Goal: Navigation & Orientation: Find specific page/section

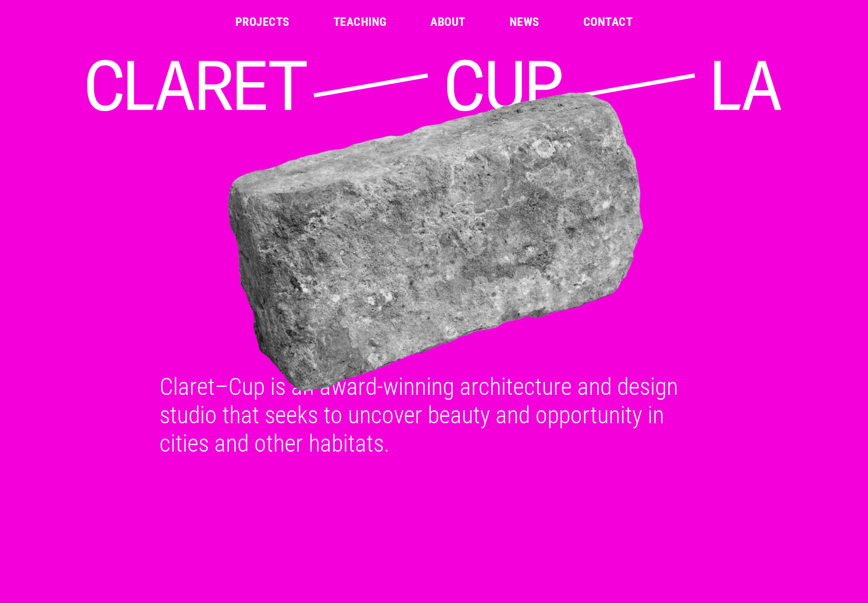
click at [257, 25] on link "Projects" at bounding box center [262, 22] width 54 height 12
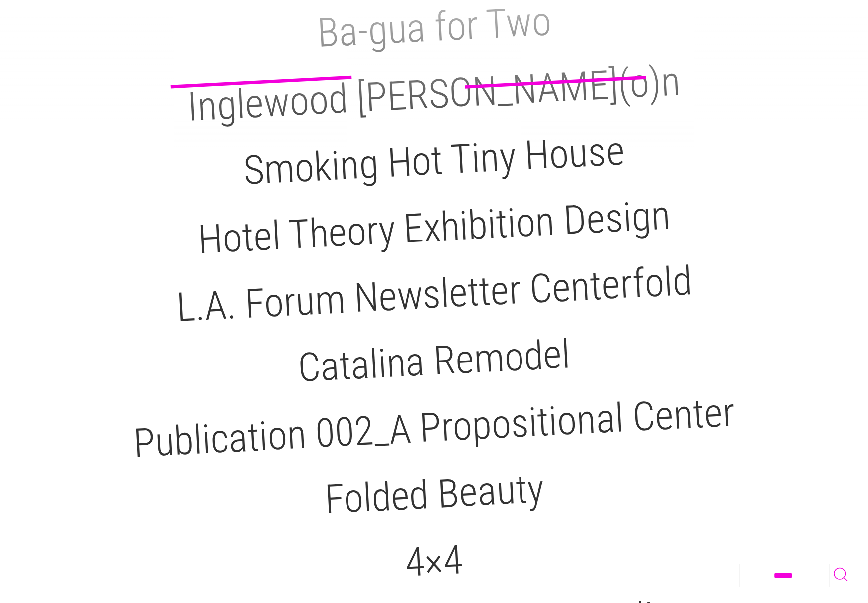
scroll to position [506, 0]
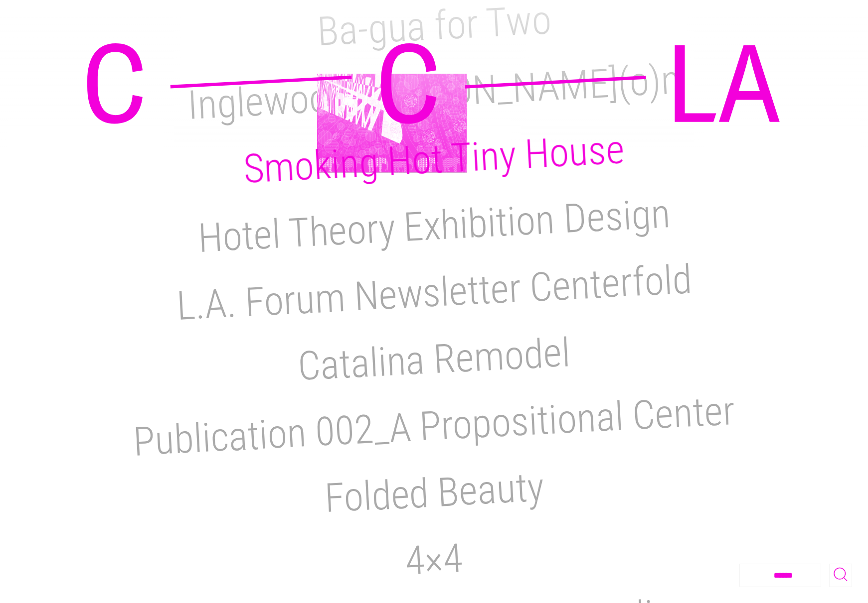
click at [392, 126] on h2 "Smoking Hot Tiny House" at bounding box center [433, 159] width 383 height 67
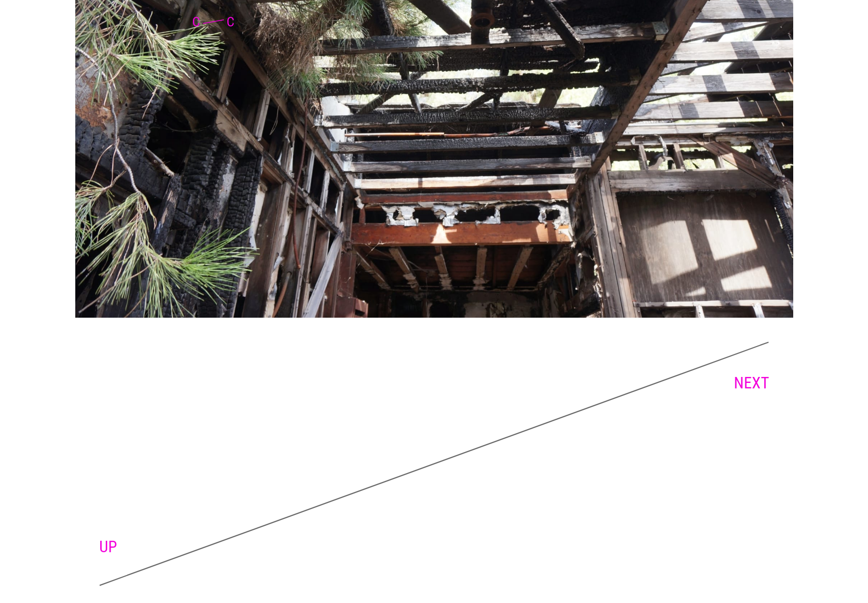
scroll to position [5091, 0]
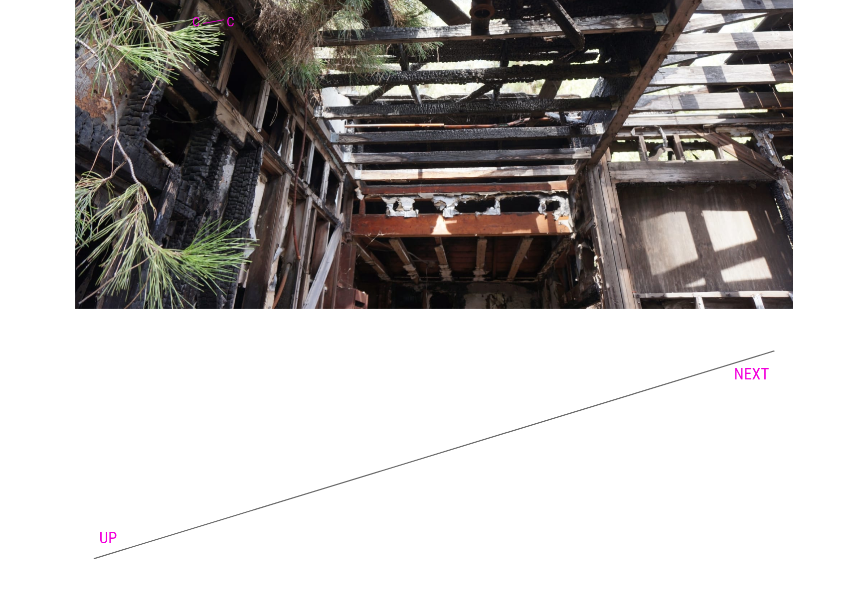
drag, startPoint x: 742, startPoint y: 362, endPoint x: 745, endPoint y: 374, distance: 12.3
click at [743, 363] on icon at bounding box center [434, 454] width 682 height 279
click at [745, 375] on link "NEXT" at bounding box center [751, 374] width 35 height 19
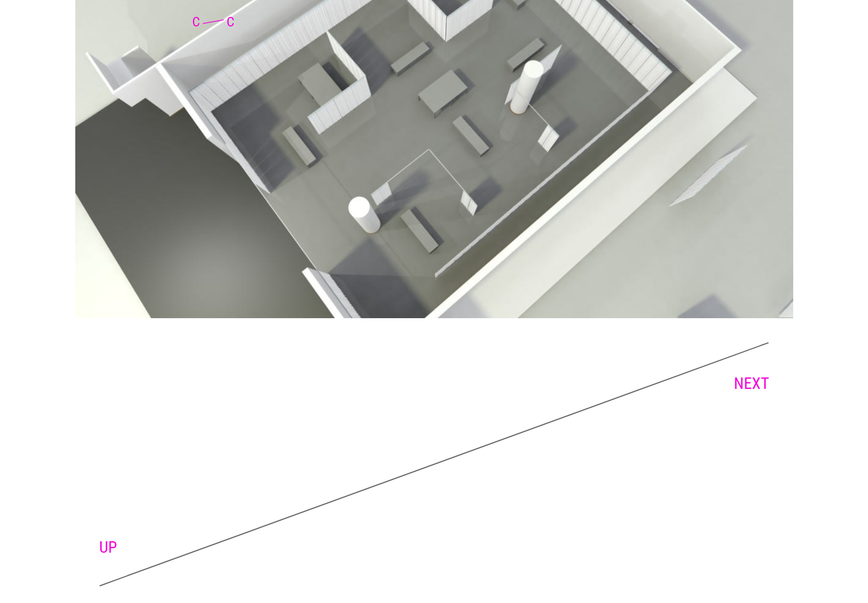
scroll to position [3152, 0]
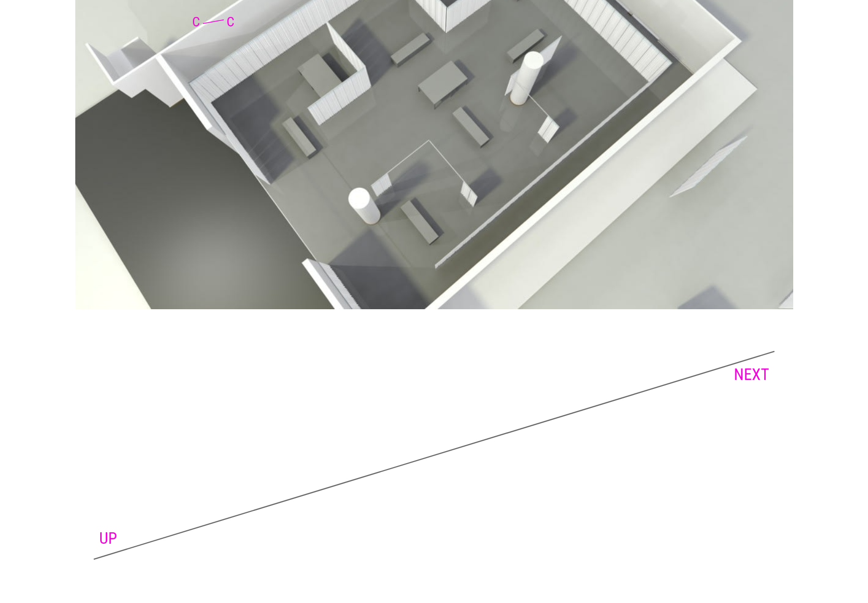
click at [739, 376] on link "NEXT" at bounding box center [751, 374] width 35 height 19
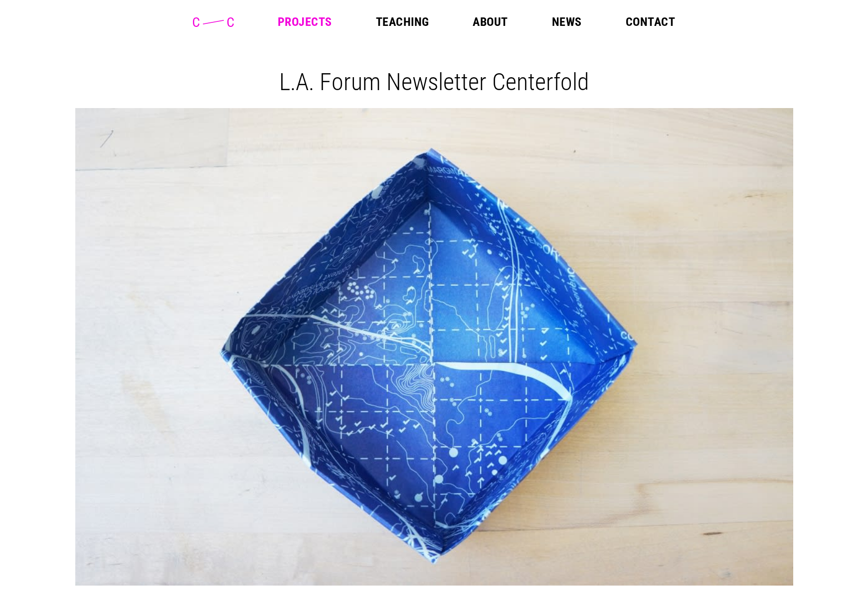
click at [304, 20] on link "Projects" at bounding box center [305, 22] width 54 height 12
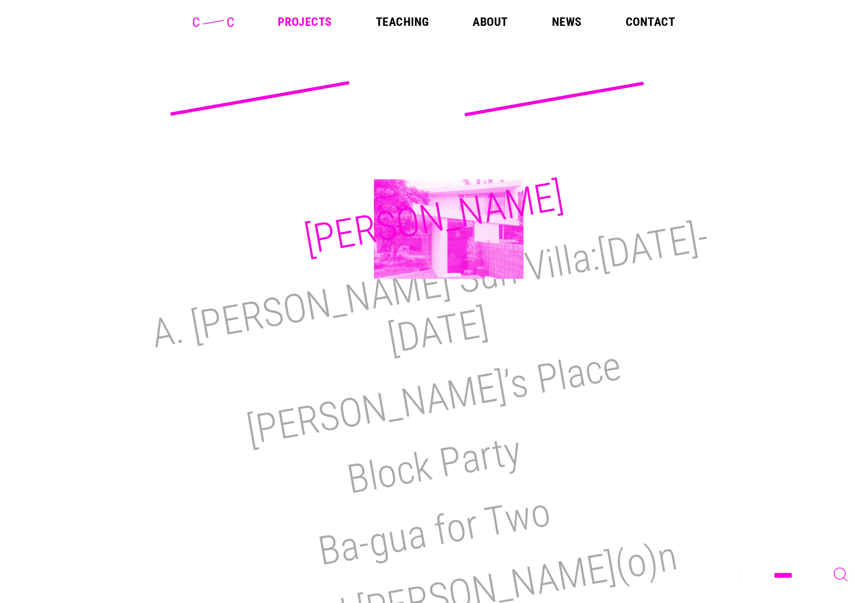
click at [448, 229] on h2 "[PERSON_NAME]" at bounding box center [434, 218] width 266 height 92
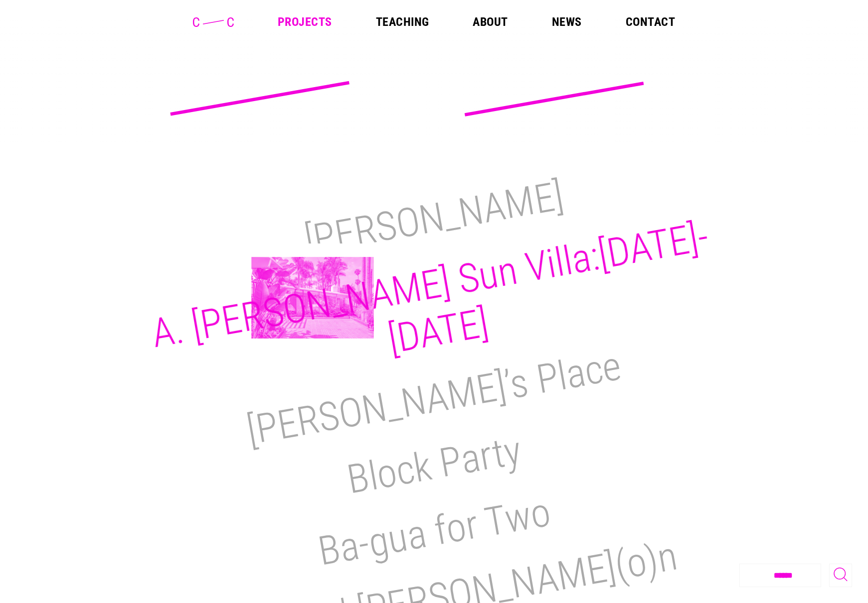
click at [312, 299] on h2 "A. Quincy Jones Sun Villa:1950-2021" at bounding box center [430, 288] width 564 height 150
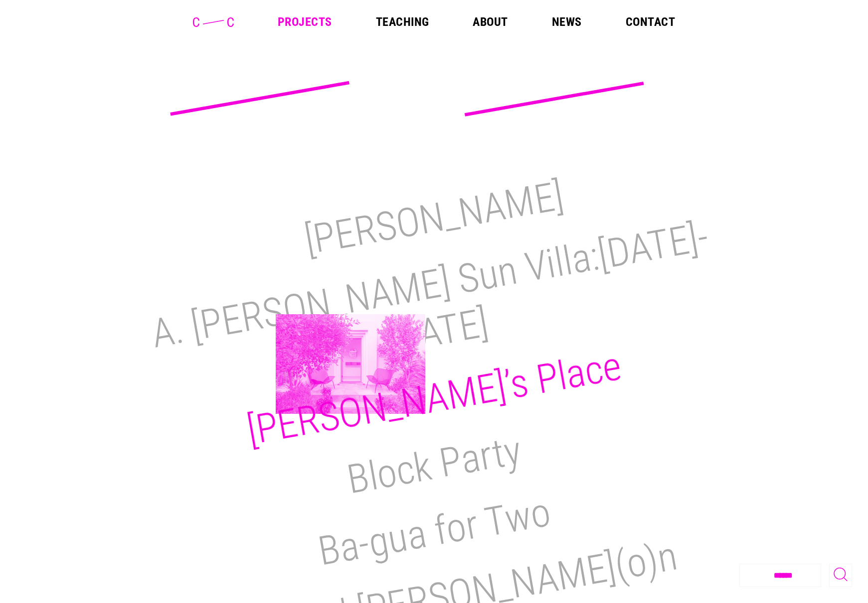
click at [350, 364] on h2 "Reimi’s Place" at bounding box center [433, 398] width 381 height 112
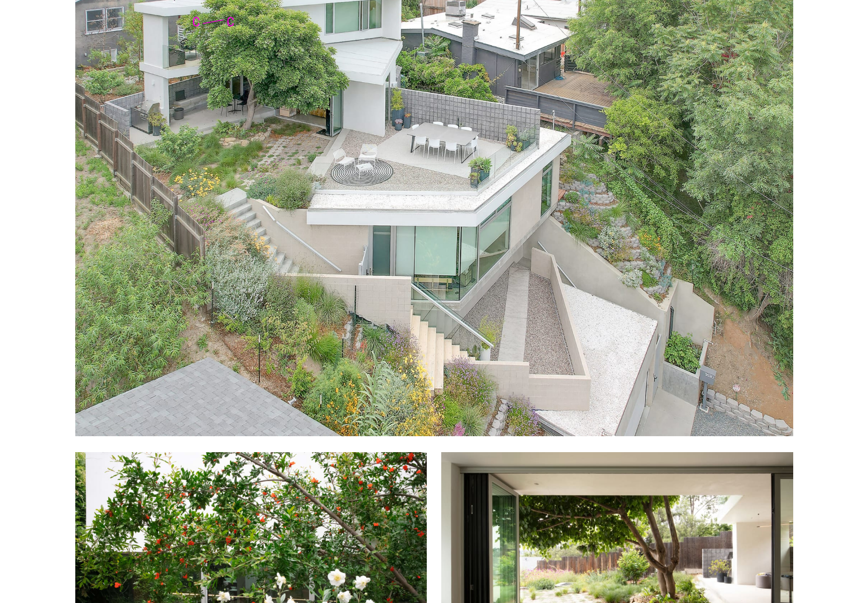
scroll to position [744, 0]
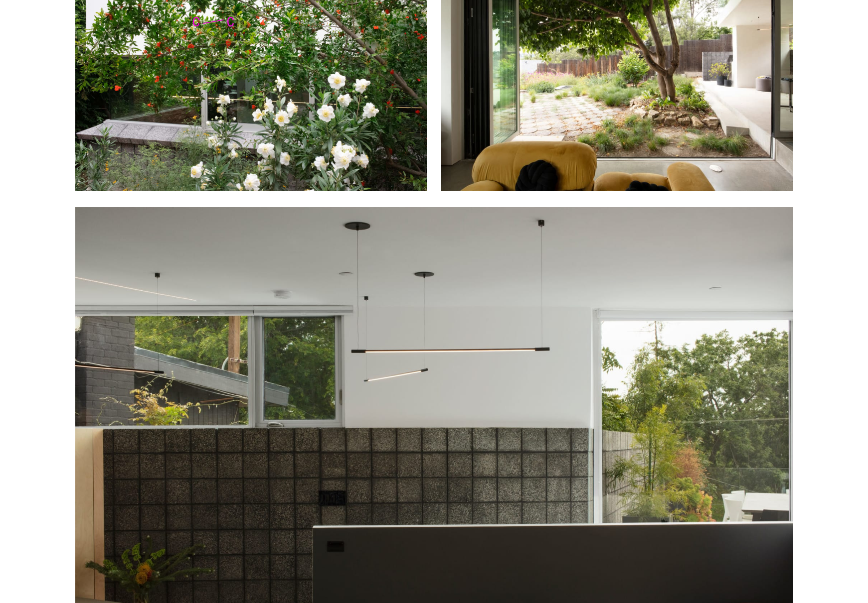
click at [525, 176] on img at bounding box center [617, 73] width 352 height 237
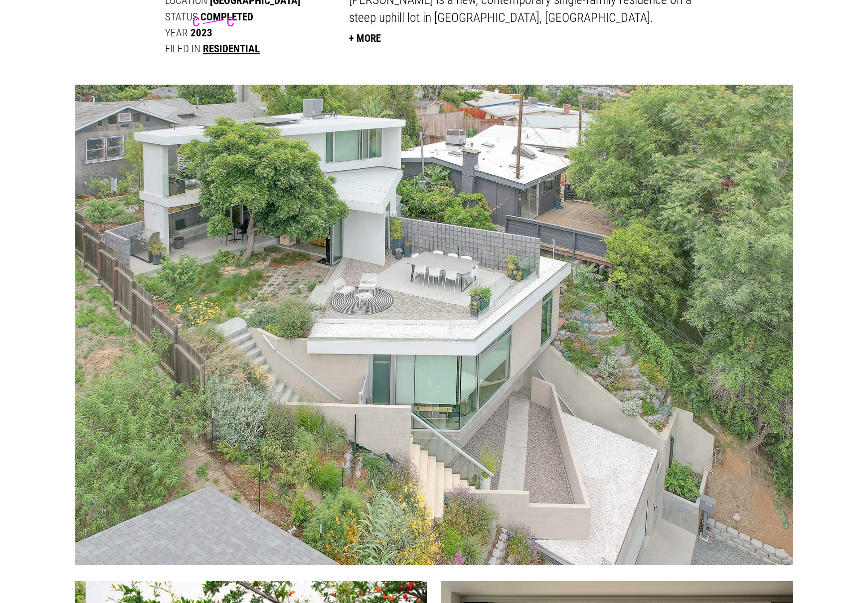
scroll to position [612, 0]
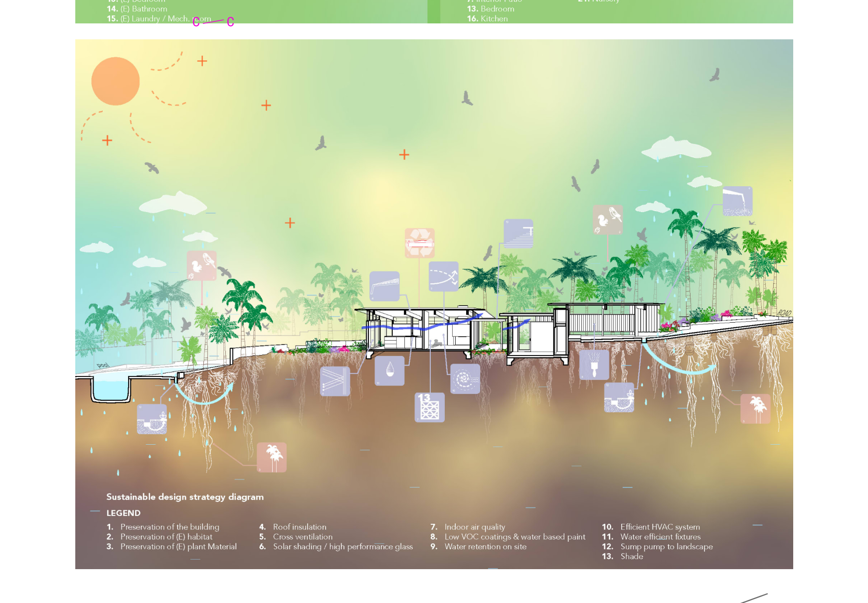
scroll to position [7071, 0]
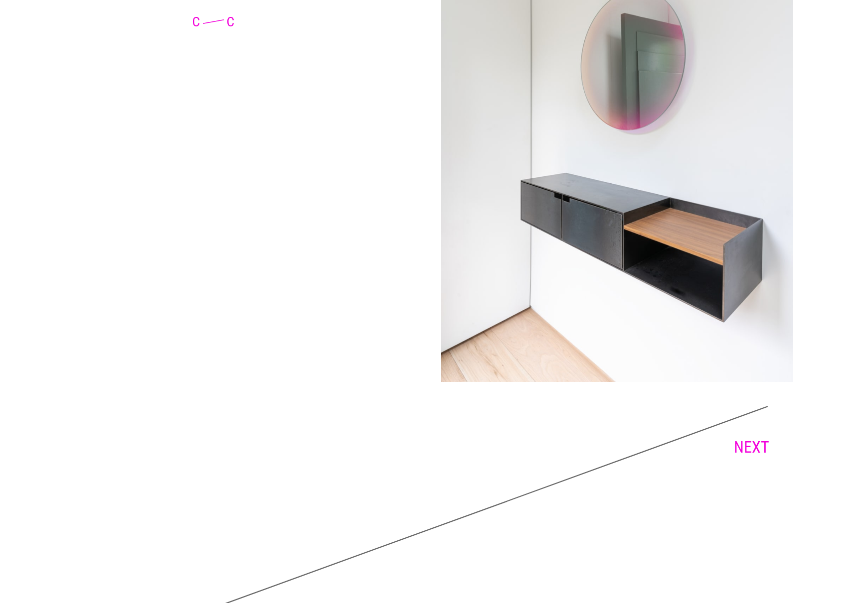
scroll to position [5795, 0]
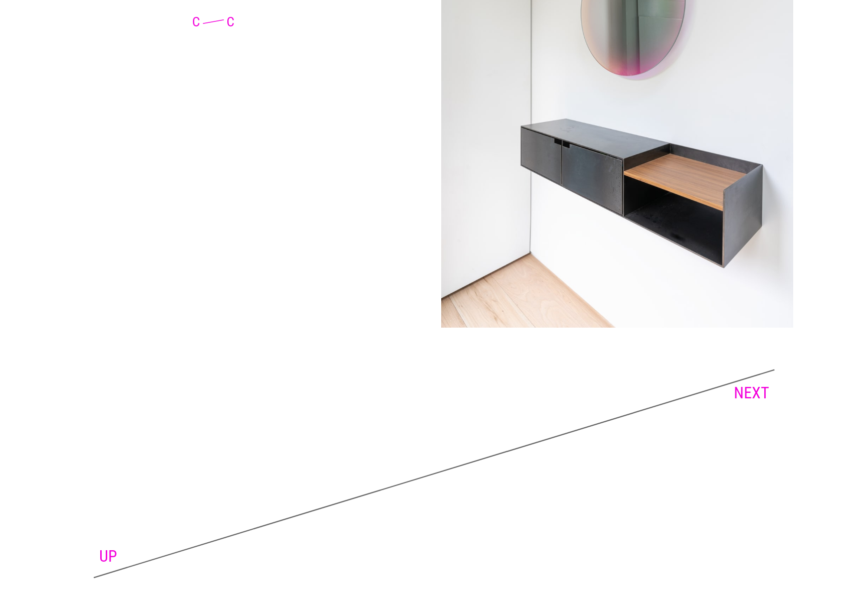
click at [735, 384] on link "NEXT" at bounding box center [751, 393] width 35 height 19
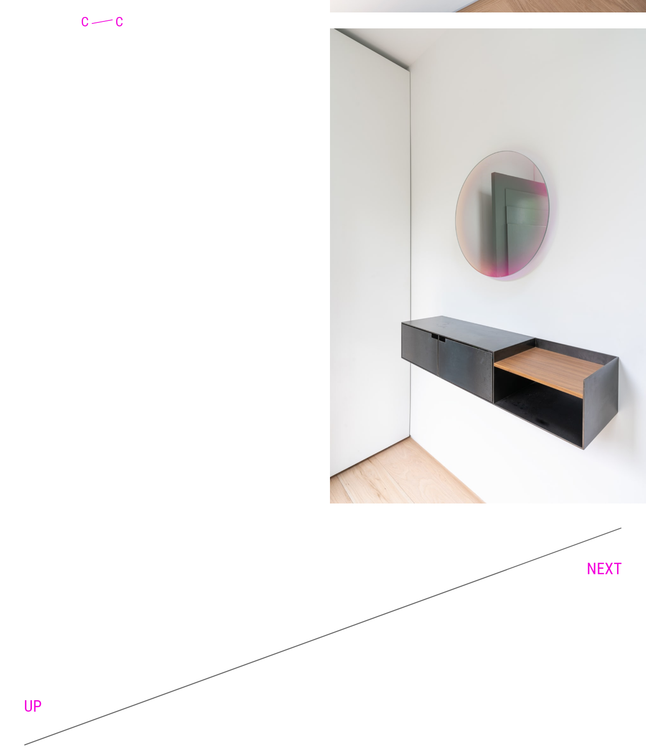
scroll to position [5056, 0]
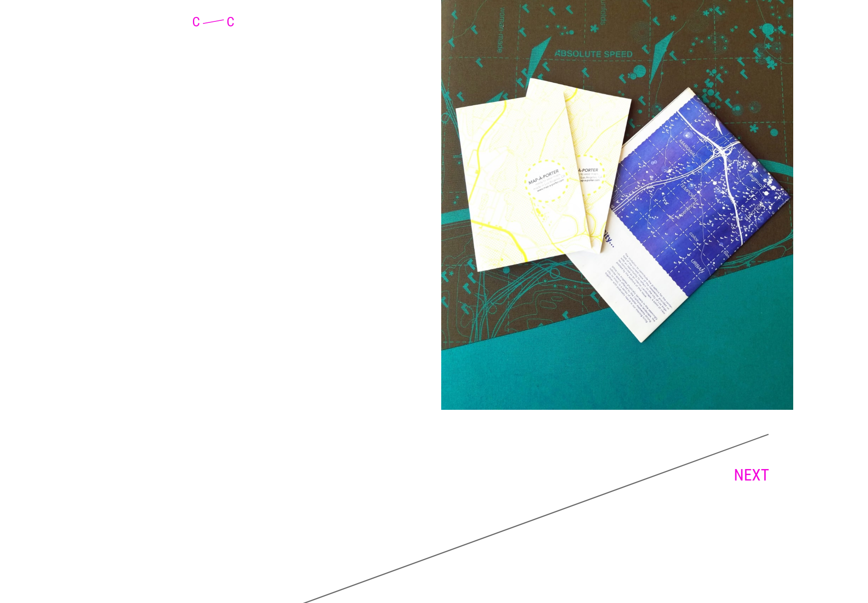
scroll to position [2077, 0]
